Goal: Check status: Check status

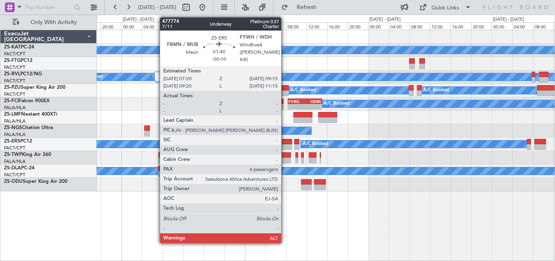
click at [285, 142] on div at bounding box center [287, 142] width 10 height 6
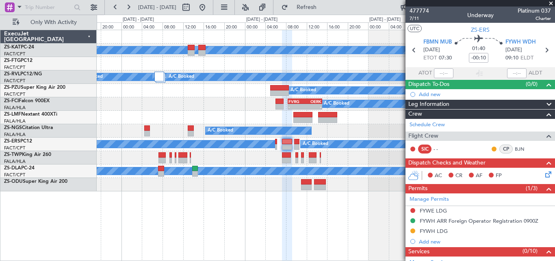
click at [435, 231] on div "FYWH LDG" at bounding box center [434, 230] width 28 height 7
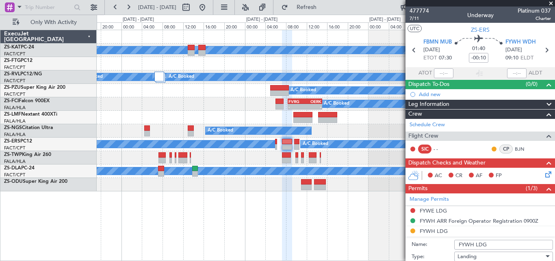
click at [371, 71] on div "A/C Booked A/C Booked A/C Booked A/C Booked A/C Booked A/C Booked A/C Booked A/…" at bounding box center [326, 76] width 458 height 13
click at [284, 109] on div "A/C Booked - - FVRG 08:25 Z OERK 15:05 Z - - OERK 04:50 Z FVRG 11:30 Z" at bounding box center [326, 103] width 458 height 13
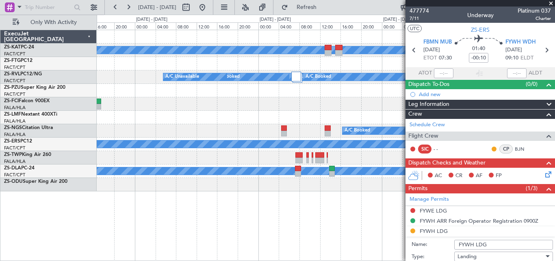
click at [324, 118] on div at bounding box center [326, 117] width 458 height 13
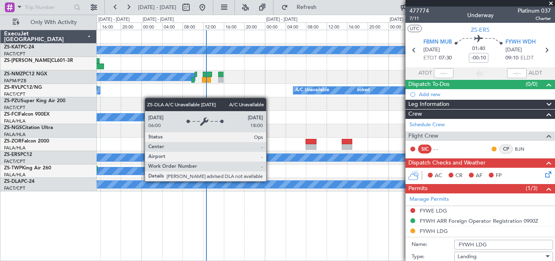
click at [219, 202] on div "A/C Unavailable A/C Booked A/C Booked A/C Booked A/C Booked A/C Booked A/C Book…" at bounding box center [326, 145] width 458 height 231
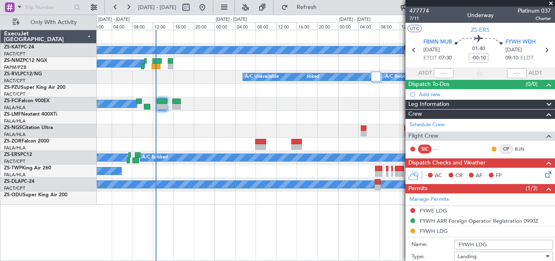
click at [551, 3] on span at bounding box center [551, 3] width 8 height 7
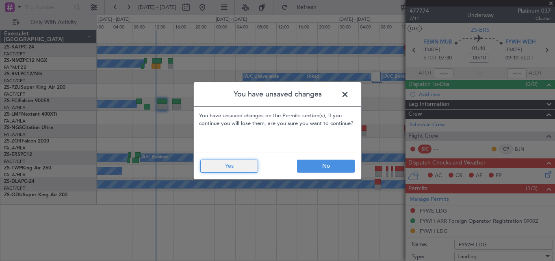
click at [215, 164] on button "Yes" at bounding box center [229, 165] width 58 height 13
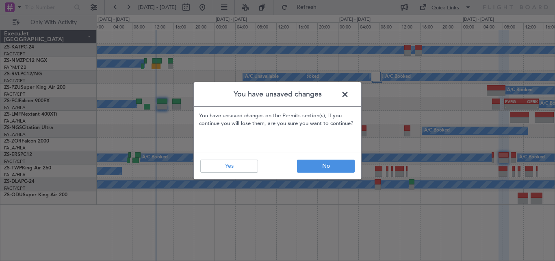
type input "0"
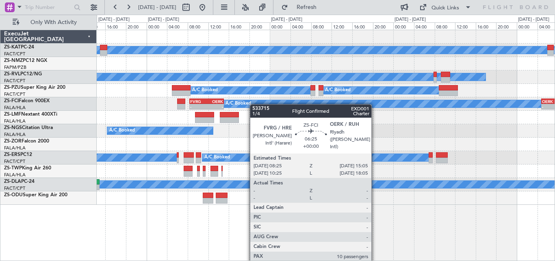
click at [218, 106] on div "A/C Unavailable A/C Unavailable A/C Booked A/C Booked A/C Booked A/C Booked A/C…" at bounding box center [326, 117] width 458 height 174
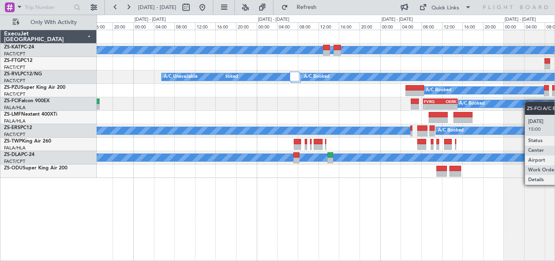
click at [553, 104] on div "A/C Unavailable A/C Unavailable A/C Booked A/C Booked A/C Booked A/C Booked A/C…" at bounding box center [326, 104] width 458 height 148
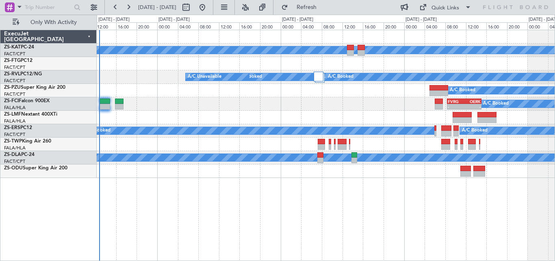
click at [410, 101] on div "A/C Booked - - FVRG 08:25 Z OERK 15:05 Z A/C Booked" at bounding box center [326, 103] width 458 height 13
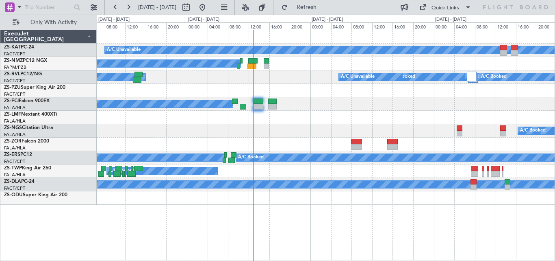
click at [322, 111] on div at bounding box center [326, 117] width 458 height 13
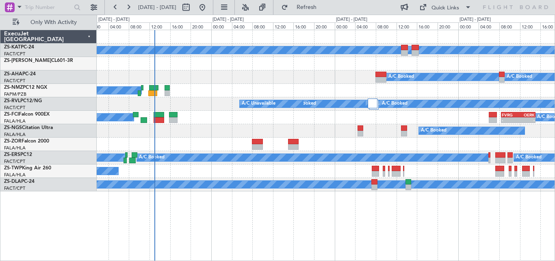
click at [187, 192] on div "A/C Unavailable A/C Booked A/C Booked A/C Booked A/C Booked A/C Booked A/C Book…" at bounding box center [326, 145] width 458 height 231
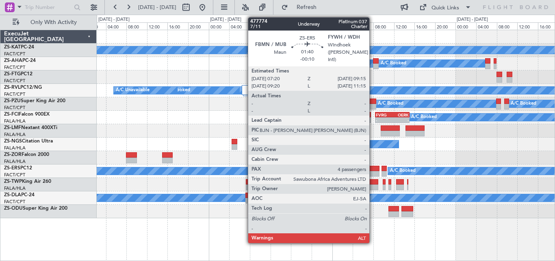
click at [373, 173] on div at bounding box center [374, 174] width 10 height 6
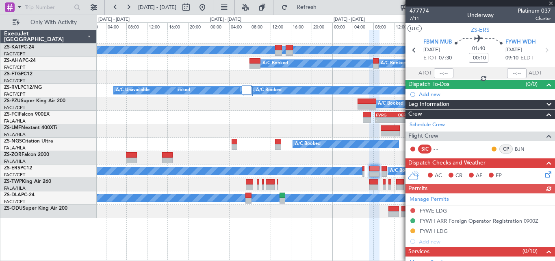
scroll to position [2, 0]
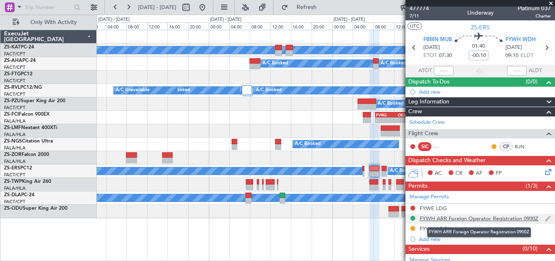
click at [432, 218] on div "FYWH ARR Foreign Operator Registration 0900Z" at bounding box center [479, 218] width 119 height 7
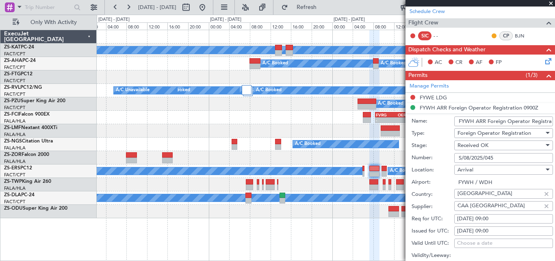
scroll to position [111, 0]
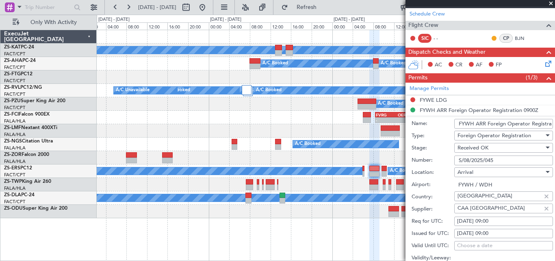
click at [469, 37] on div "SIC - - CP BJN" at bounding box center [480, 39] width 146 height 14
click at [471, 35] on div "SIC - - CP BJN" at bounding box center [480, 39] width 146 height 14
click at [544, 75] on span at bounding box center [549, 78] width 10 height 10
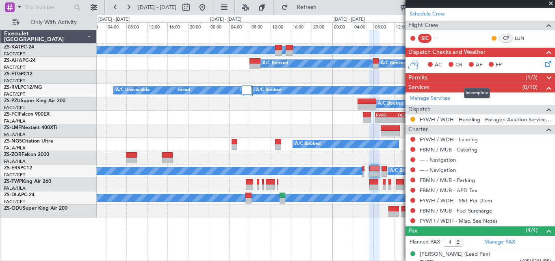
click at [544, 78] on span at bounding box center [549, 78] width 10 height 10
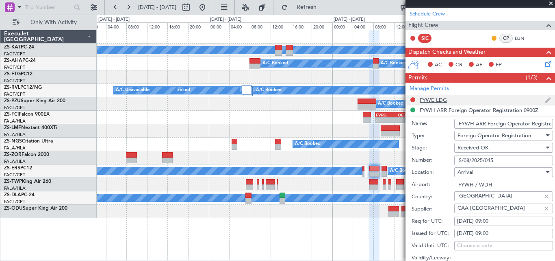
click at [423, 95] on div "FYWE LDG" at bounding box center [481, 100] width 150 height 10
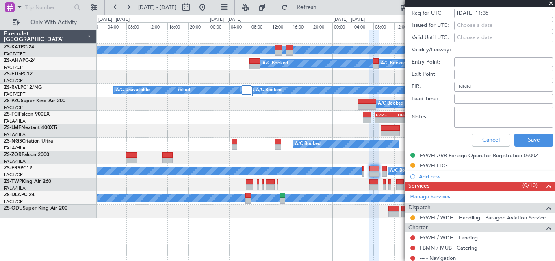
scroll to position [395, 0]
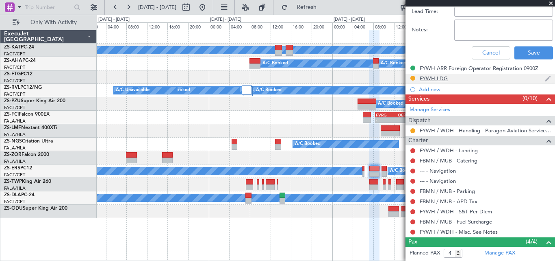
click at [437, 78] on div "FYWH LDG" at bounding box center [434, 78] width 28 height 7
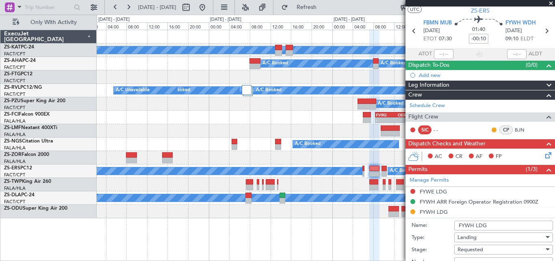
scroll to position [0, 0]
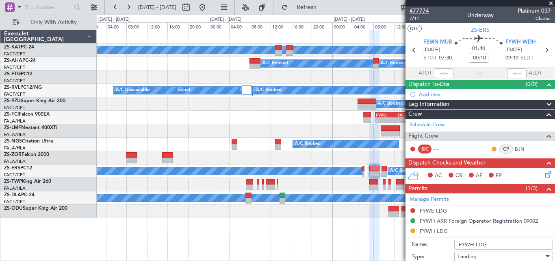
click at [421, 9] on span "477774" at bounding box center [420, 11] width 20 height 9
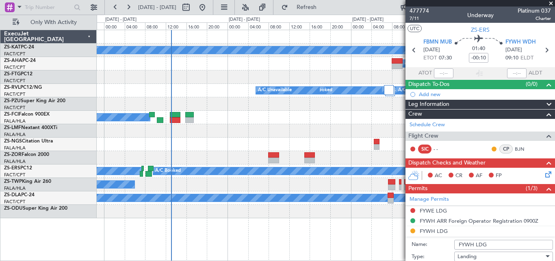
click at [301, 82] on div at bounding box center [326, 76] width 458 height 13
click at [284, 92] on div "A/C Unavailable A/C Booked A/C Booked A/C Booked A/C Booked A/C Booked A/C Book…" at bounding box center [326, 124] width 458 height 188
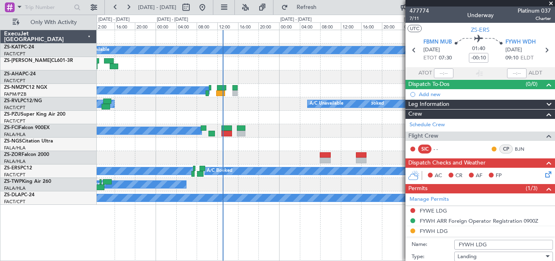
click at [552, 2] on span at bounding box center [551, 3] width 8 height 7
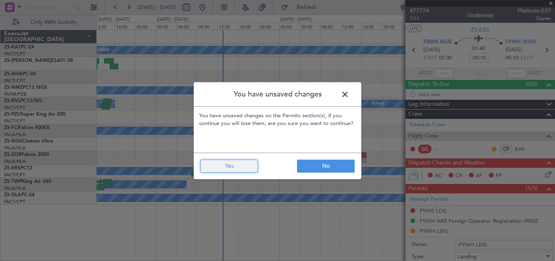
click at [245, 163] on button "Yes" at bounding box center [229, 165] width 58 height 13
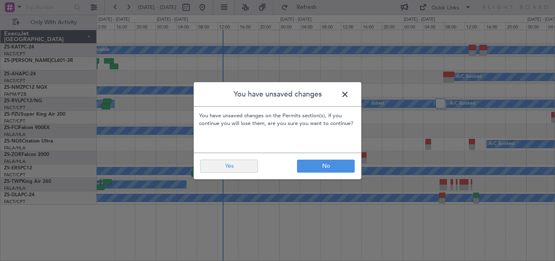
type input "0"
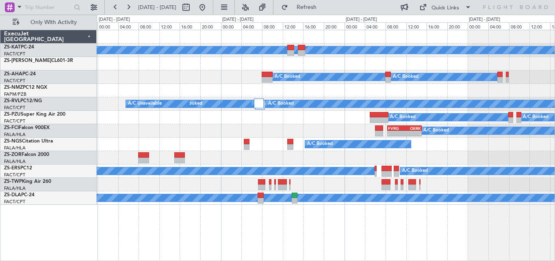
click at [338, 163] on div "A/C Unavailable A/C Booked A/C Booked A/C Booked A/C Booked A/C Booked A/C Book…" at bounding box center [326, 117] width 458 height 174
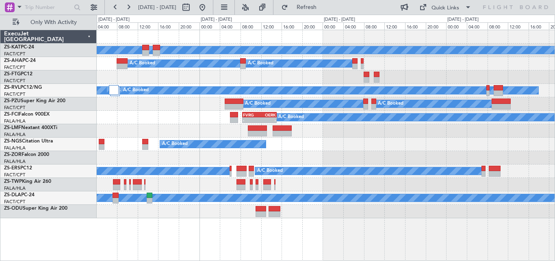
click at [246, 178] on div "A/C Unavailable A/C Booked A/C Booked A/C Booked A/C Booked A/C Booked A/C Book…" at bounding box center [326, 124] width 458 height 188
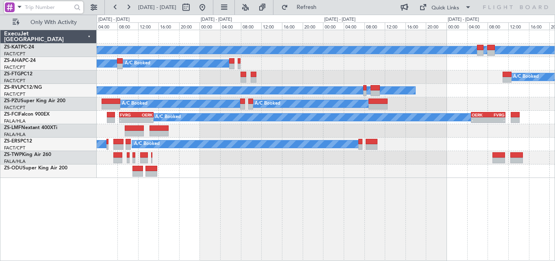
click at [60, 9] on input "text" at bounding box center [48, 7] width 47 height 12
paste input "534563"
type input "534563"
click at [76, 12] on div at bounding box center [77, 7] width 13 height 13
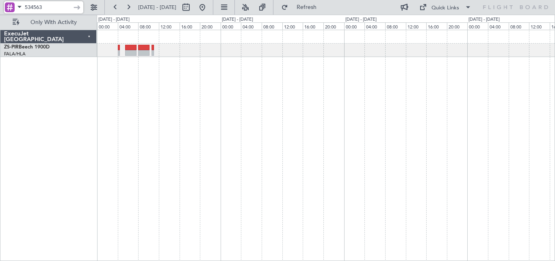
drag, startPoint x: 59, startPoint y: 7, endPoint x: -11, endPoint y: 12, distance: 70.5
click at [0, 12] on html "534563 [DATE] - [DATE] Refresh Quick Links Only With Activity ExecuJet [GEOGRAP…" at bounding box center [277, 130] width 555 height 261
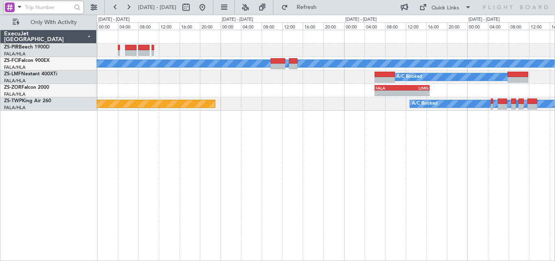
click at [533, 143] on div "A/C Booked A/C Booked A/C Booked A/C Booked A/C Booked A/C Booked A/C Booked - …" at bounding box center [326, 145] width 458 height 231
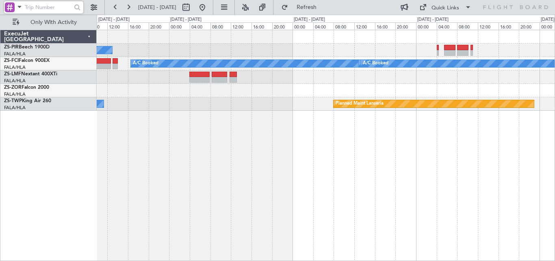
click at [418, 122] on div "A/C Booked A/C Booked A/C Booked A/C Booked A/C Booked A/C Booked Planned Maint…" at bounding box center [326, 145] width 458 height 231
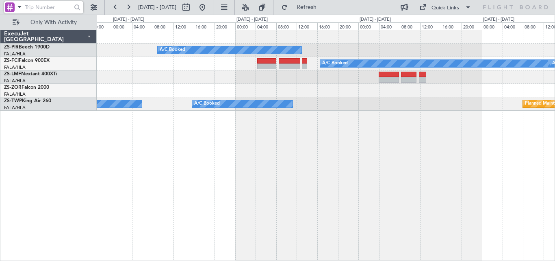
click at [555, 122] on div "A/C Booked A/C Booked A/C Booked A/C Booked A/C Booked A/C Booked Planned Maint…" at bounding box center [277, 138] width 555 height 246
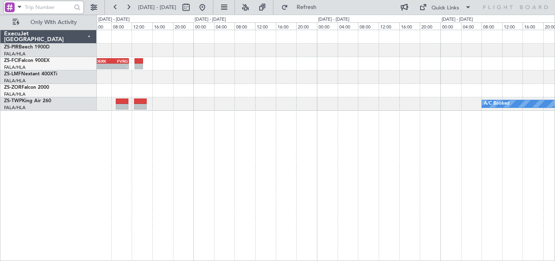
click at [463, 132] on div "A/C Booked OERK 04:50 Z FVRG 11:30 Z - - A/C Booked A/C Booked A/C Booked" at bounding box center [326, 145] width 458 height 231
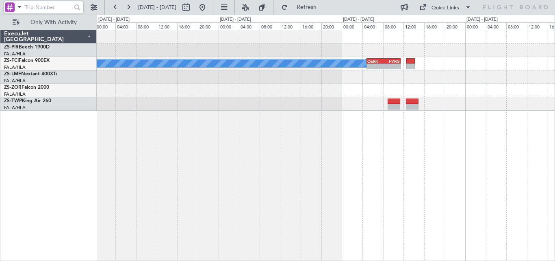
click at [470, 126] on div "OERK 04:50 Z FVRG 11:30 Z - - A/C Booked FVRG 08:25 Z OERK 15:05 Z - -" at bounding box center [326, 145] width 458 height 231
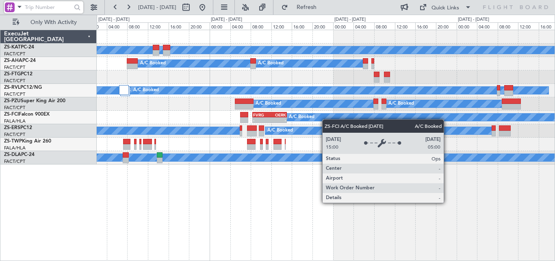
click at [433, 118] on div "A/C Booked FVRG 08:25 Z OERK 15:05 Z - - OERK 04:50 Z FVRG 11:30 Z - -" at bounding box center [326, 117] width 458 height 13
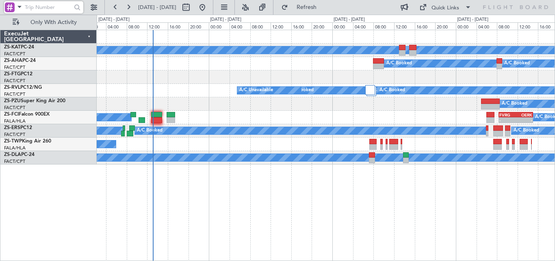
click at [555, 71] on div "A/C Unavailable A/C Booked A/C Booked A/C Booked A/C Unavailable A/C Booked A/C…" at bounding box center [277, 138] width 555 height 246
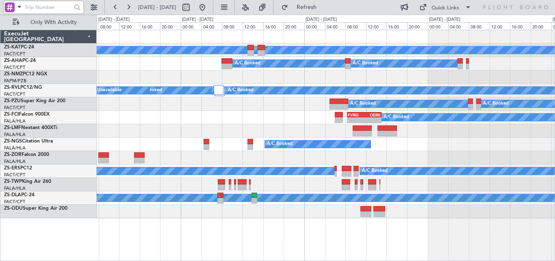
click at [195, 165] on div "A/C Unavailable A/C Booked A/C Booked A/C Booked A/C Booked A/C Booked A/C Book…" at bounding box center [326, 124] width 458 height 188
